Goal: Navigation & Orientation: Find specific page/section

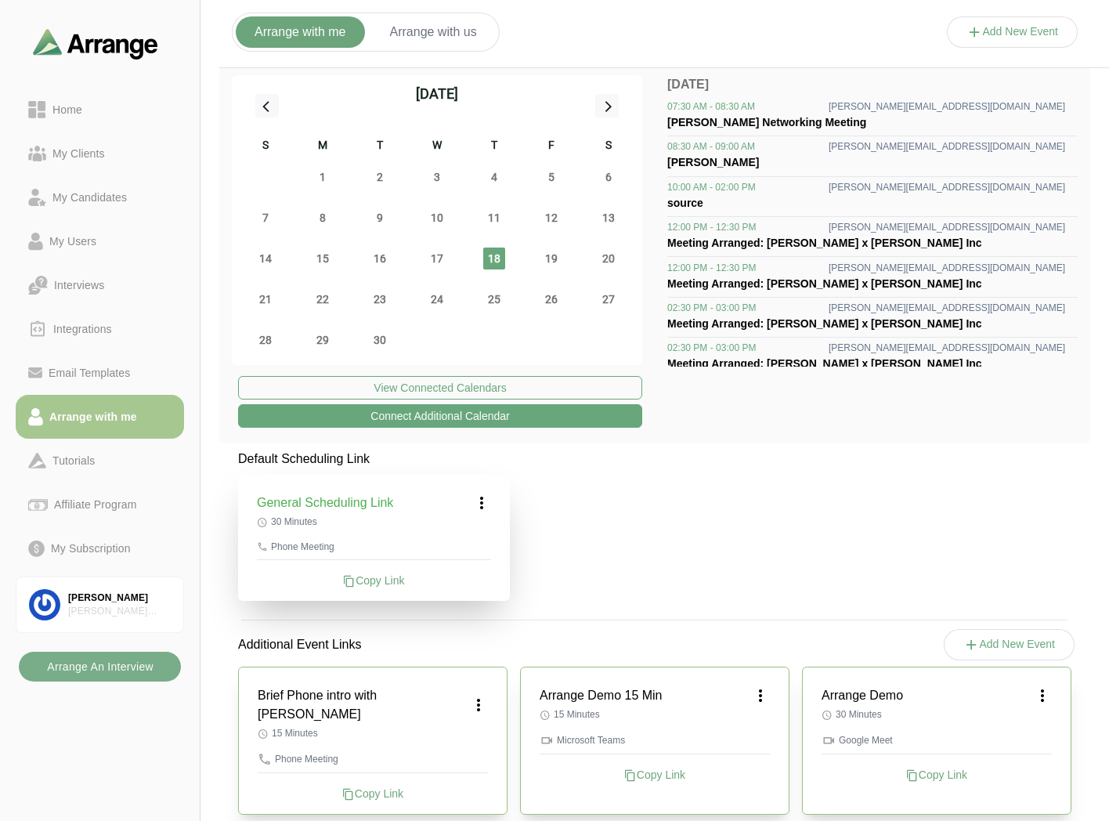
scroll to position [5, 0]
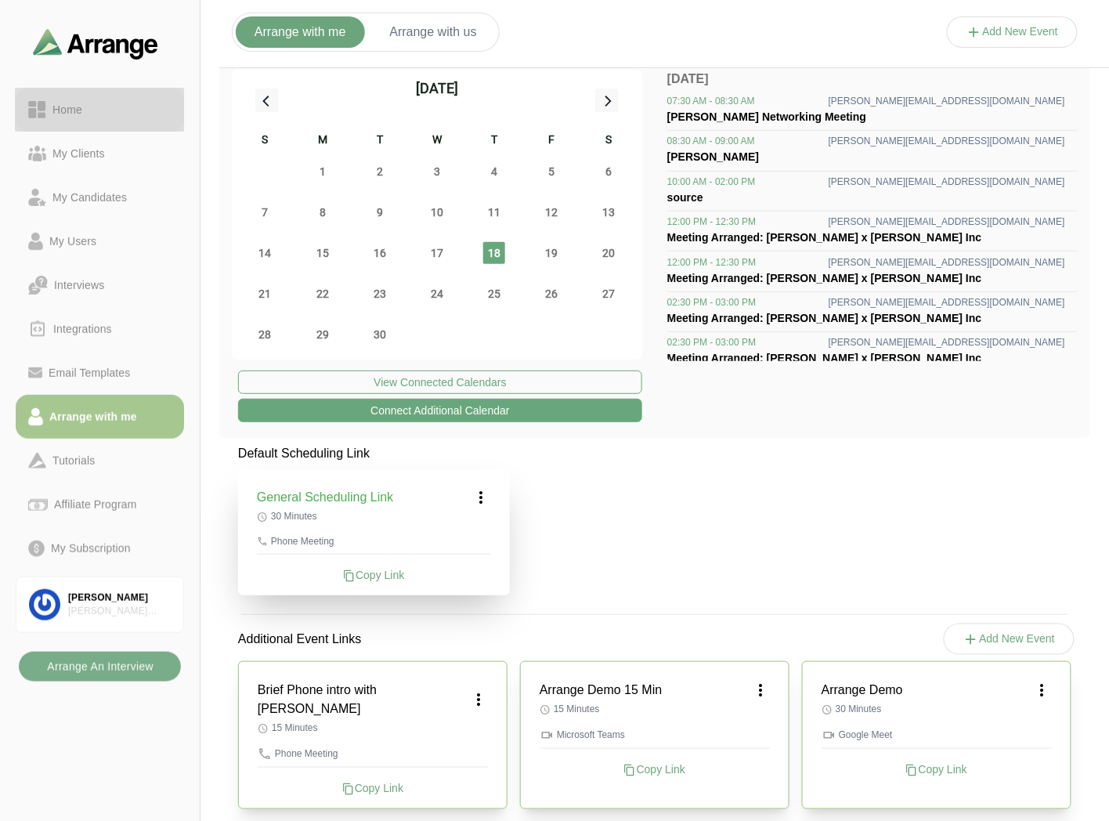
click at [85, 106] on div "Home" at bounding box center [67, 109] width 42 height 19
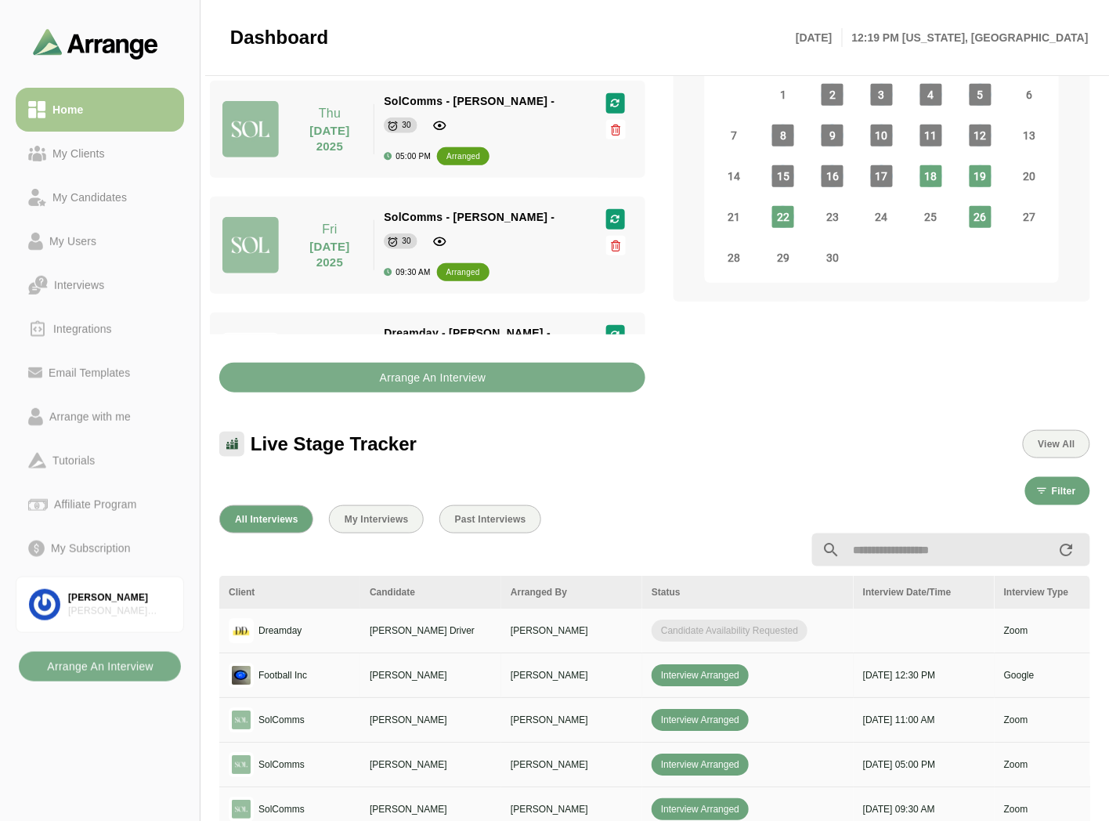
scroll to position [180, 0]
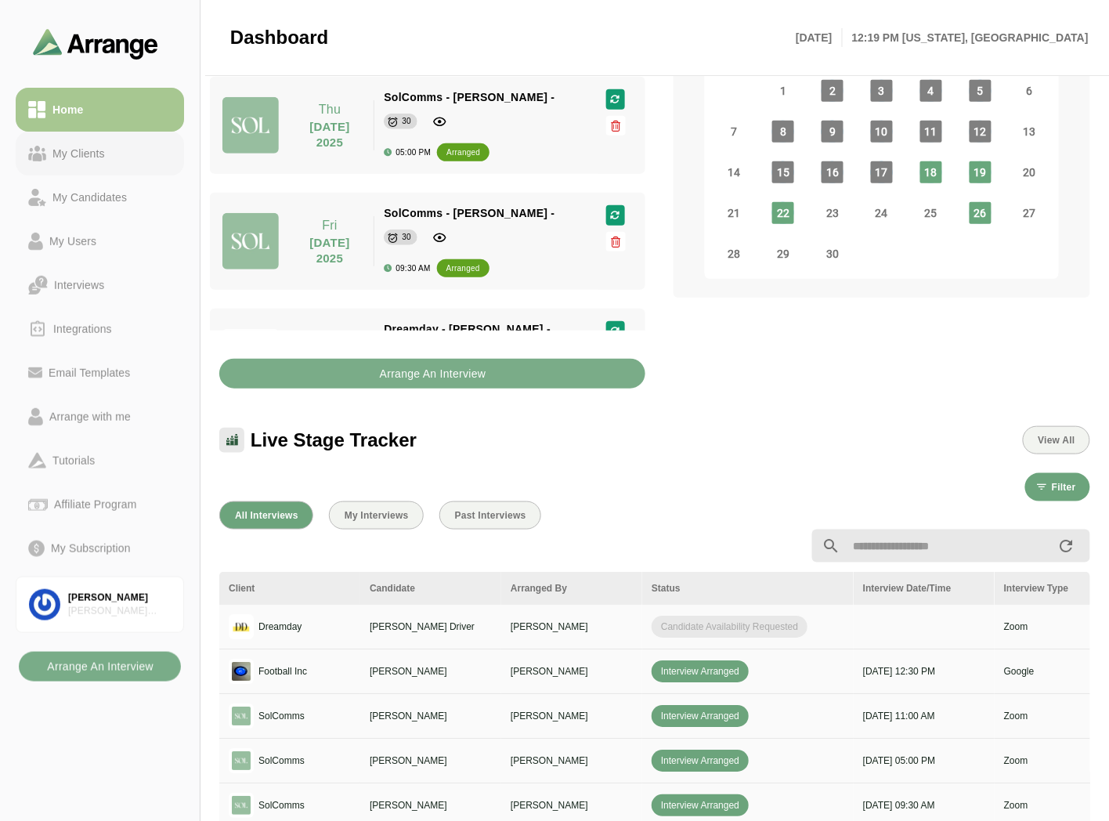
click at [63, 165] on link "My Clients" at bounding box center [100, 154] width 168 height 44
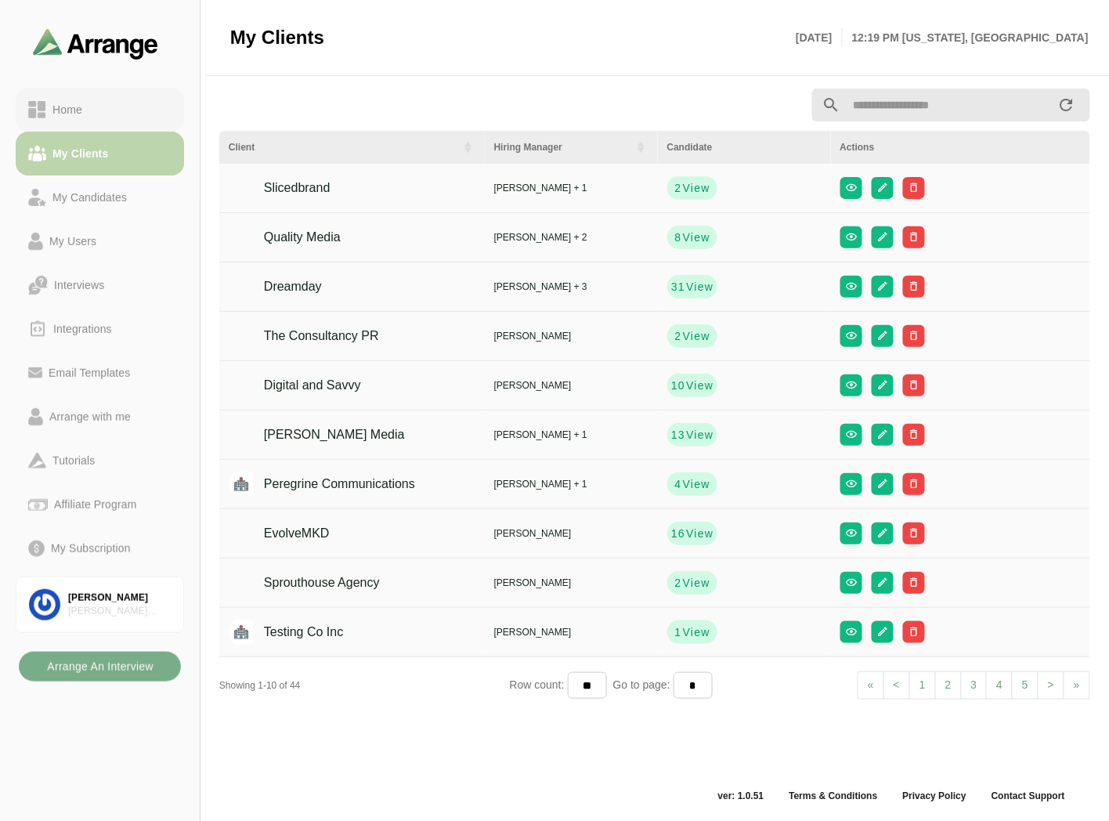
scroll to position [5, 0]
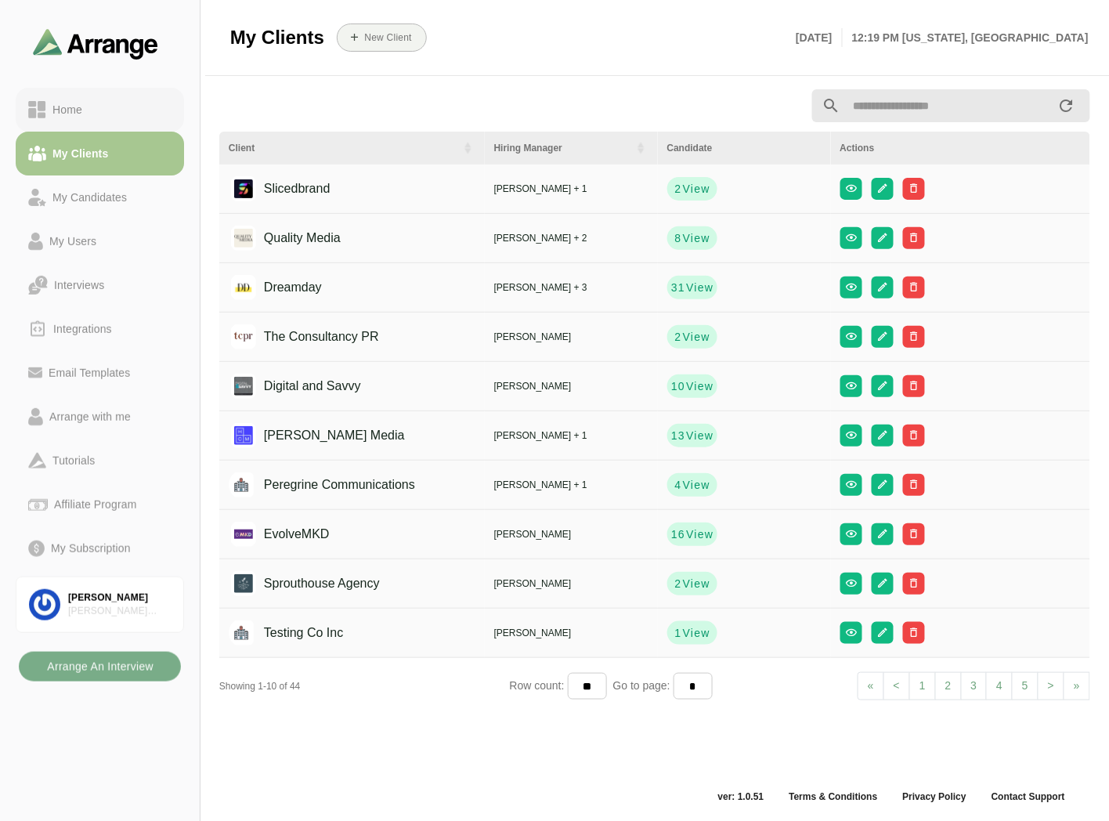
click at [89, 105] on div "Home" at bounding box center [99, 109] width 143 height 19
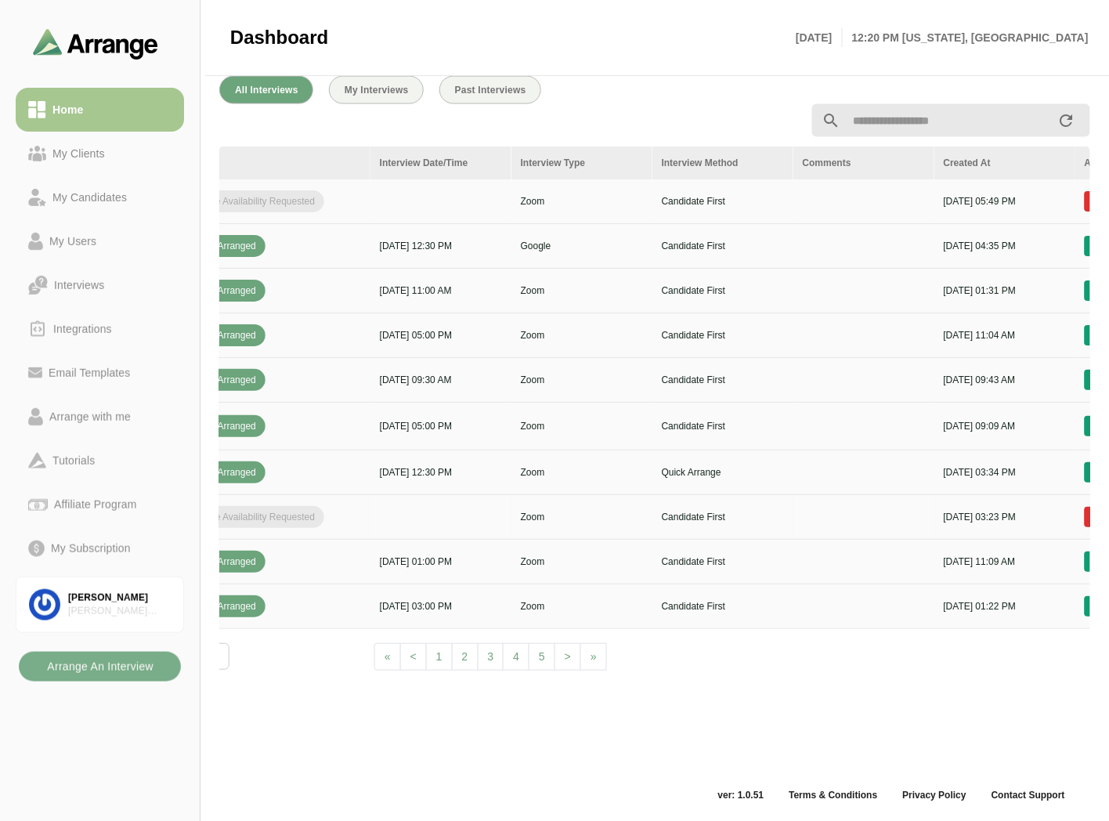
scroll to position [0, 659]
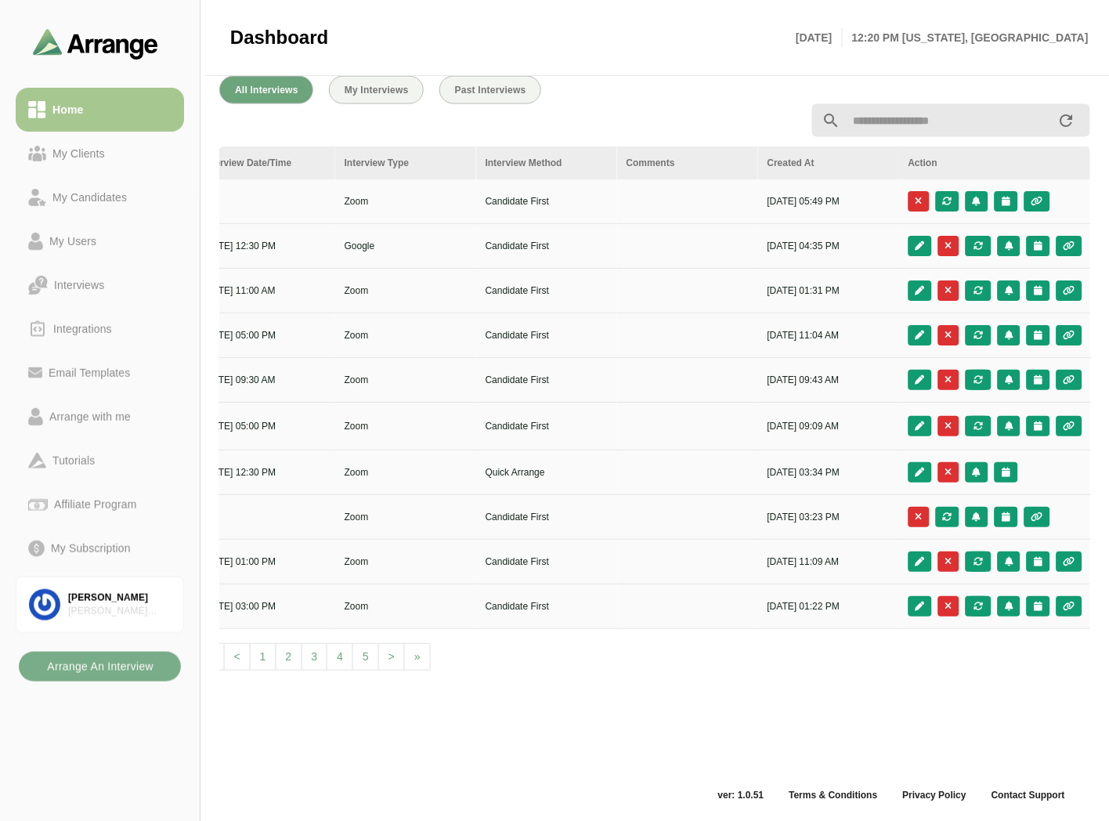
drag, startPoint x: 658, startPoint y: 523, endPoint x: 552, endPoint y: 529, distance: 105.9
click at [110, 135] on link "My Clients" at bounding box center [100, 154] width 168 height 44
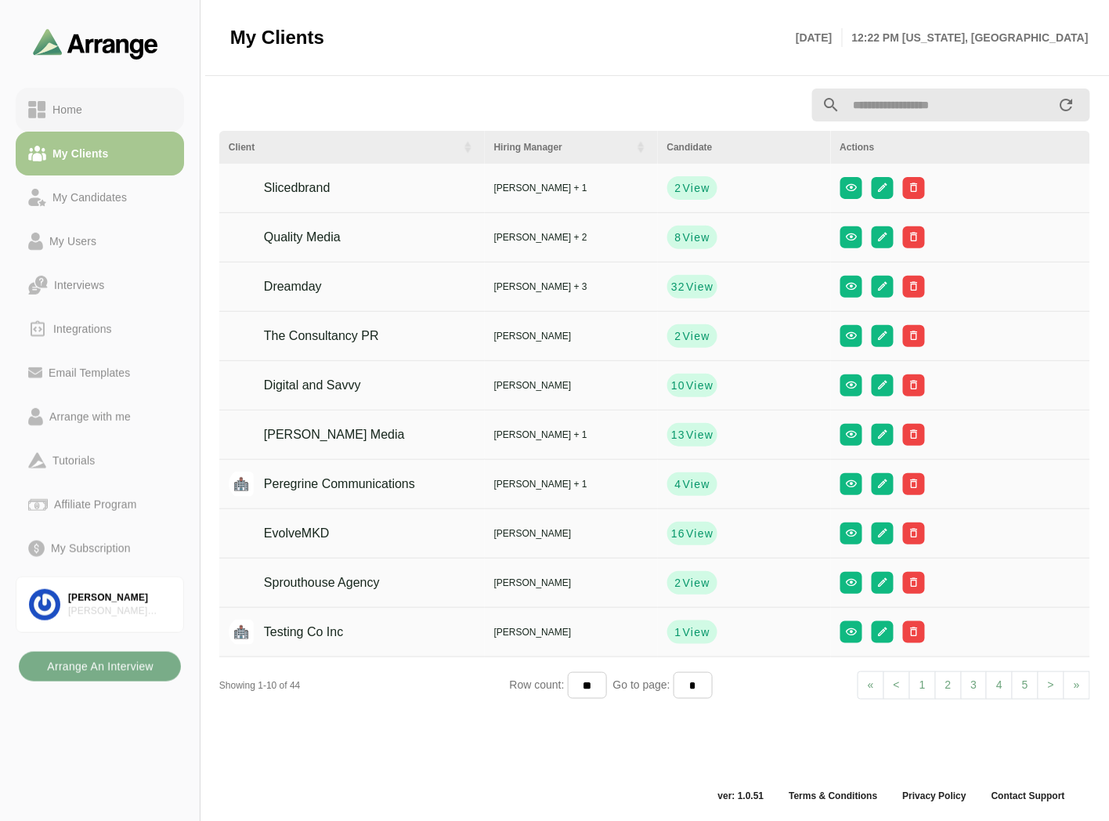
scroll to position [5, 0]
click at [128, 104] on div "Home" at bounding box center [99, 109] width 143 height 19
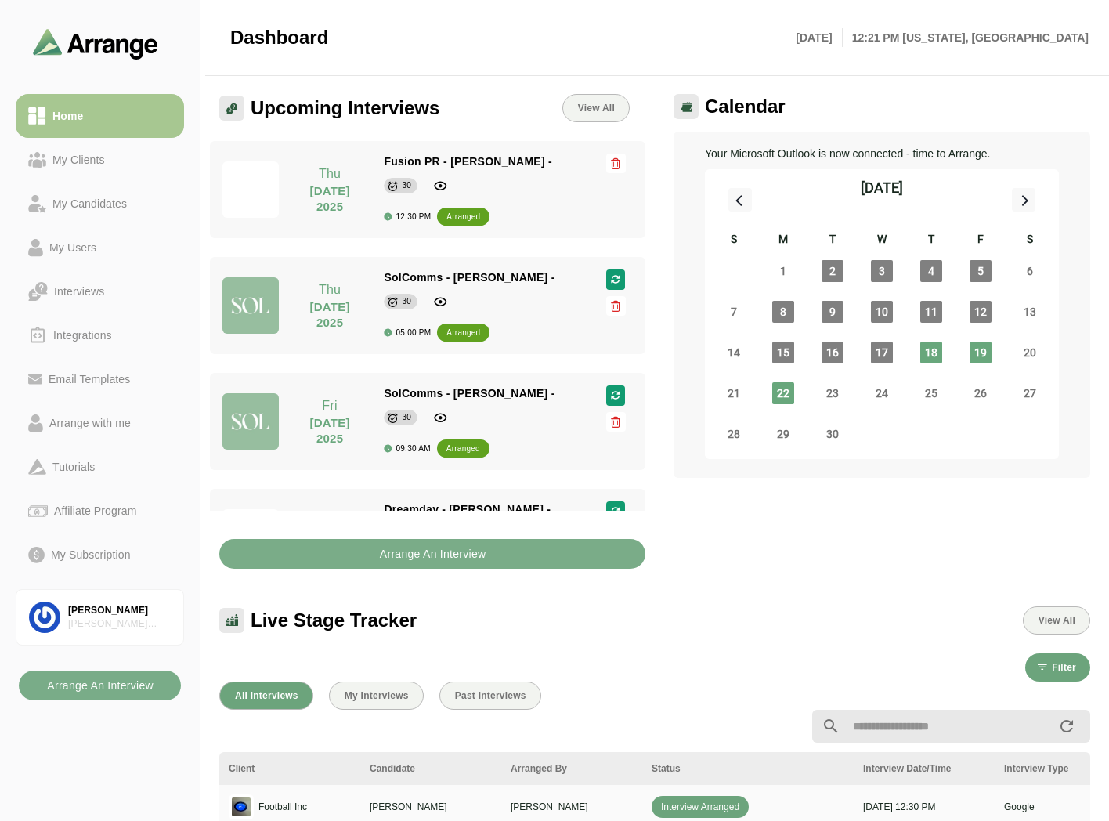
scroll to position [593, 0]
